Goal: Navigation & Orientation: Find specific page/section

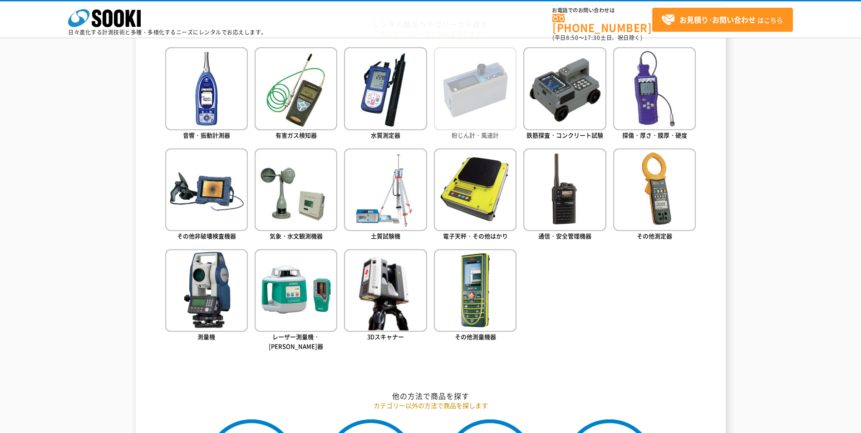
scroll to position [409, 0]
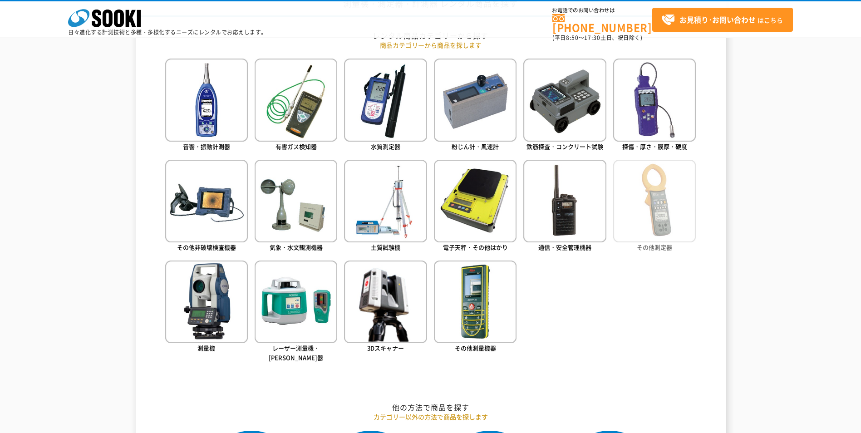
click at [650, 200] on img at bounding box center [654, 201] width 83 height 83
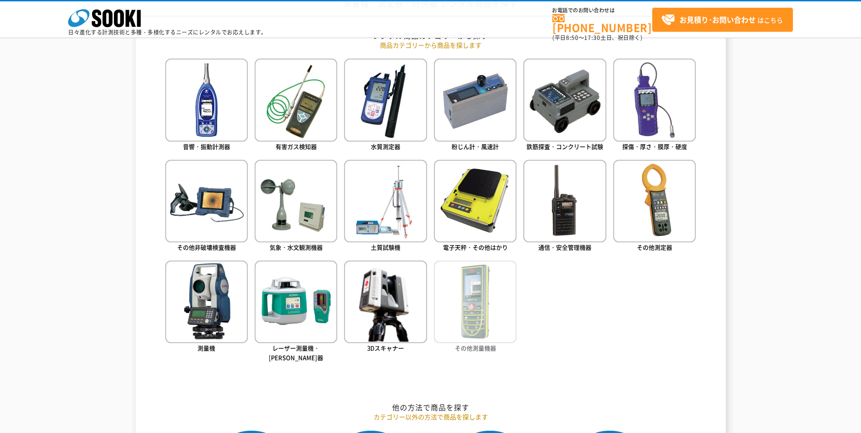
click at [479, 295] on img at bounding box center [475, 302] width 83 height 83
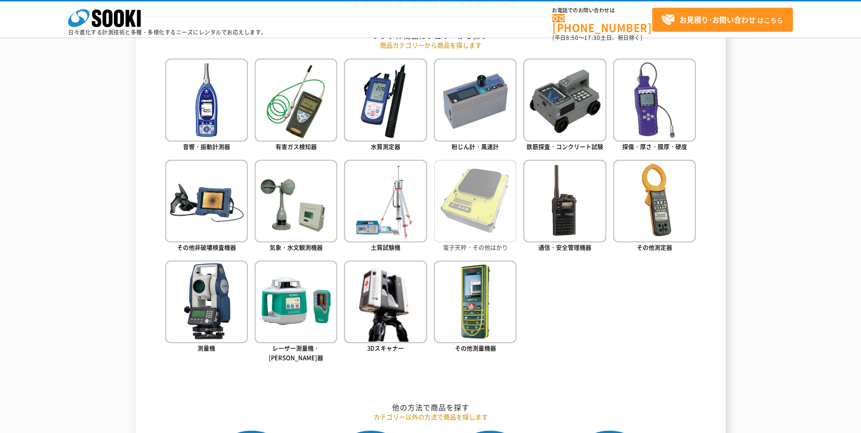
click at [454, 199] on img at bounding box center [475, 201] width 83 height 83
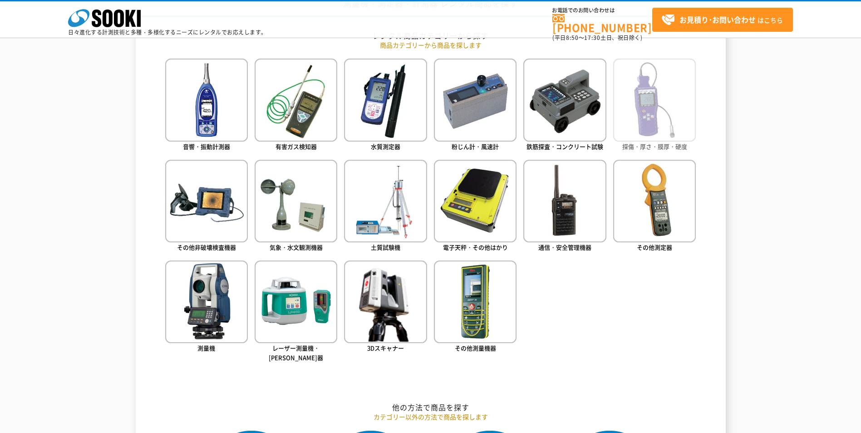
click at [647, 110] on img at bounding box center [654, 100] width 83 height 83
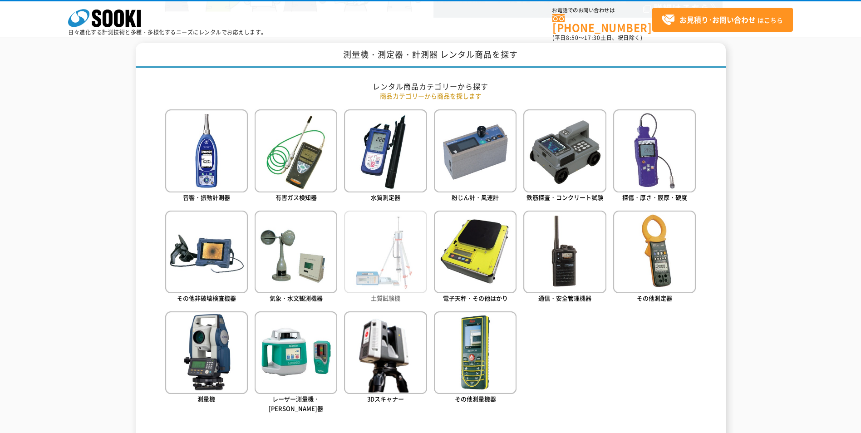
scroll to position [363, 0]
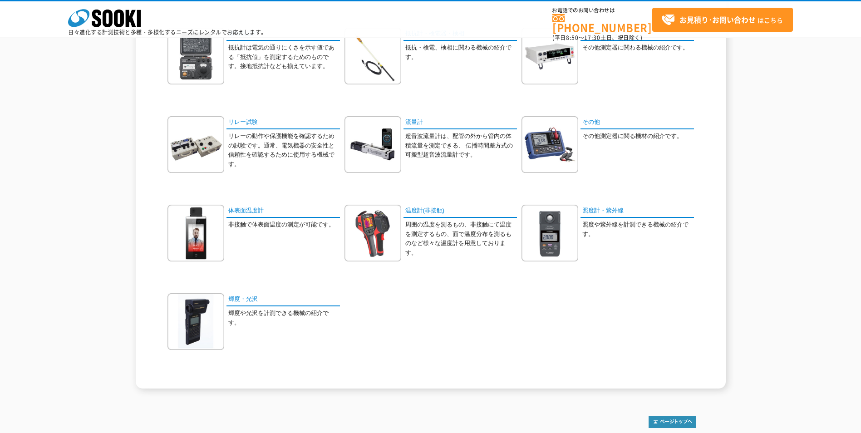
scroll to position [409, 0]
